Goal: Information Seeking & Learning: Learn about a topic

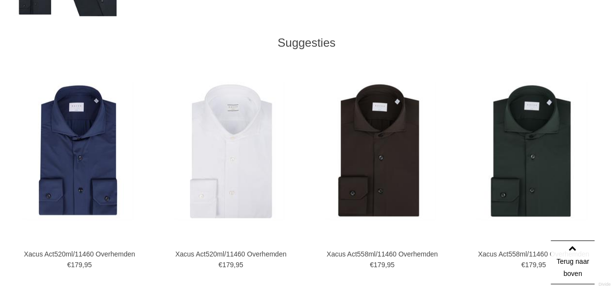
scroll to position [507, 0]
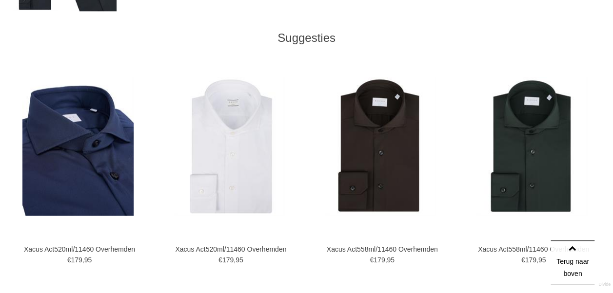
click at [65, 186] on img at bounding box center [77, 146] width 111 height 139
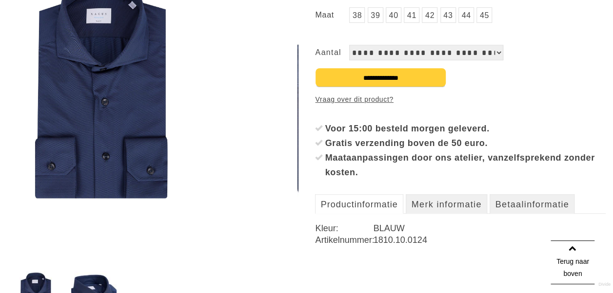
scroll to position [201, 0]
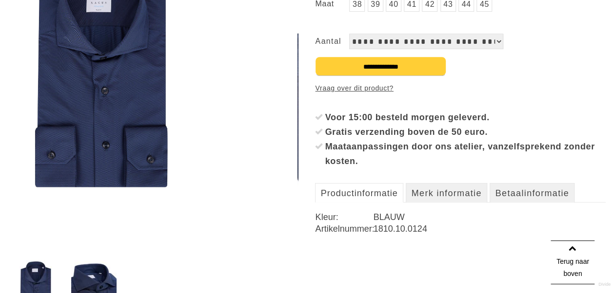
click at [363, 192] on link "Productinformatie" at bounding box center [359, 192] width 88 height 19
click at [434, 194] on link "Merk informatie" at bounding box center [446, 192] width 81 height 19
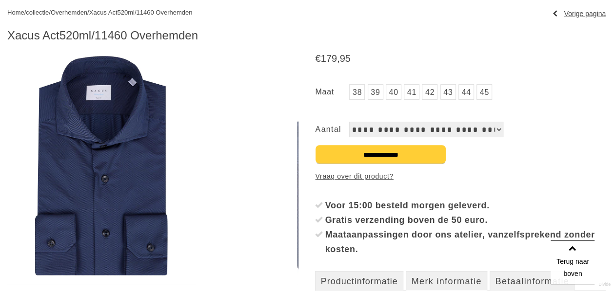
scroll to position [141, 0]
